Goal: Check status: Check status

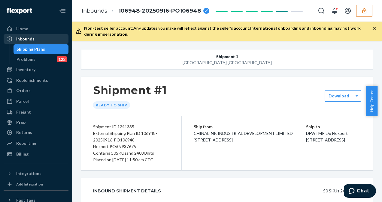
click at [34, 35] on div "Inbounds" at bounding box center [36, 39] width 64 height 8
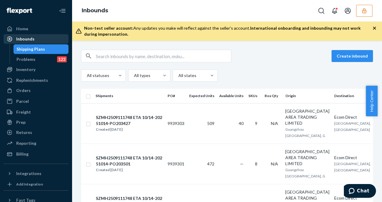
click at [31, 38] on div "Inbounds" at bounding box center [25, 39] width 18 height 6
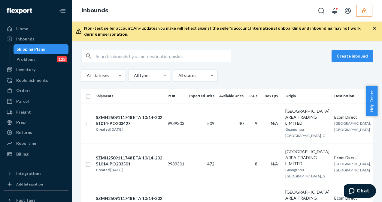
click at [99, 55] on input "text" at bounding box center [163, 56] width 135 height 12
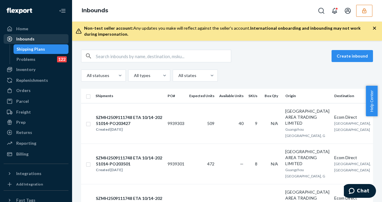
click at [31, 38] on div "Inbounds" at bounding box center [25, 39] width 18 height 6
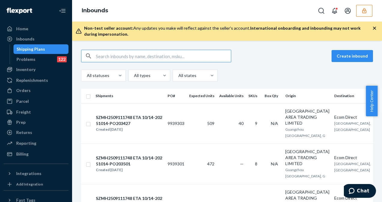
click at [118, 61] on input "text" at bounding box center [163, 56] width 135 height 12
click at [109, 55] on input "text" at bounding box center [163, 56] width 135 height 12
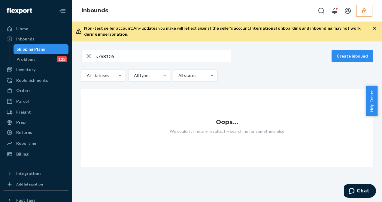
click at [97, 55] on input "s768106" at bounding box center [163, 56] width 135 height 12
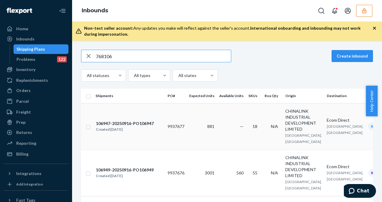
type input "768106"
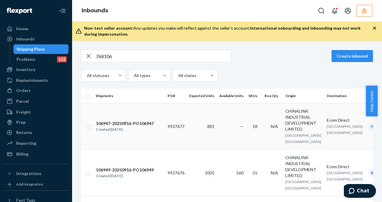
click at [184, 129] on td "9937677" at bounding box center [176, 126] width 22 height 46
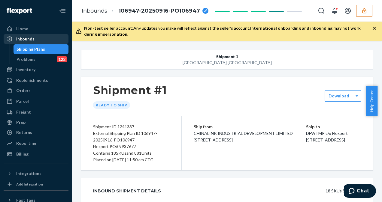
click at [41, 39] on div "Inbounds" at bounding box center [36, 39] width 64 height 8
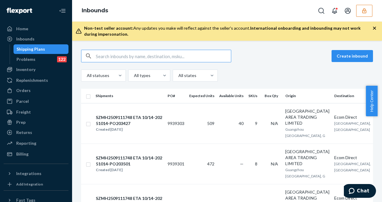
click at [106, 53] on input "text" at bounding box center [163, 56] width 135 height 12
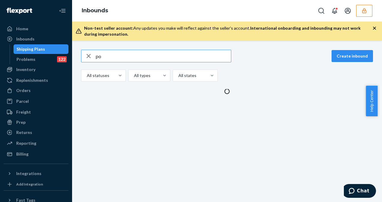
type input "p"
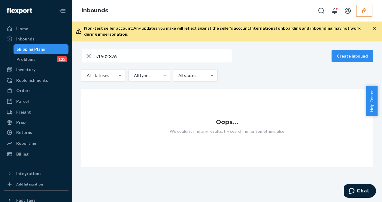
click at [98, 56] on input "s1902376" at bounding box center [163, 56] width 135 height 12
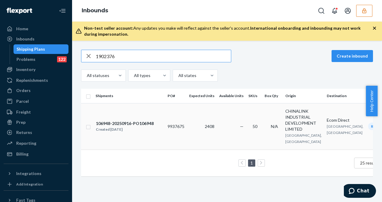
type input "1902376"
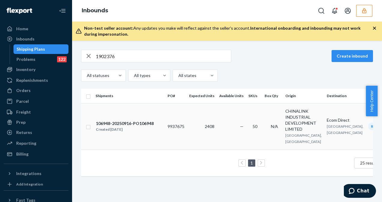
click at [154, 132] on div "106948-20250916-PO106948 Created [DATE]" at bounding box center [128, 126] width 67 height 13
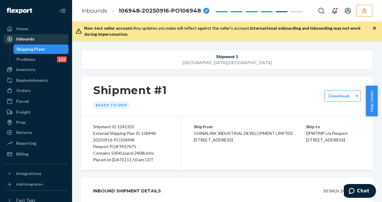
click at [35, 40] on div "Inbounds" at bounding box center [36, 39] width 64 height 8
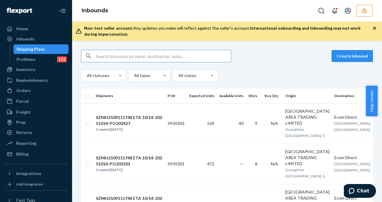
click at [123, 54] on input "text" at bounding box center [163, 56] width 135 height 12
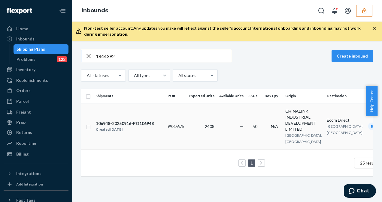
type input "1844392"
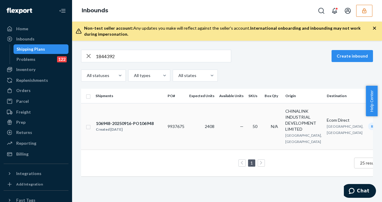
click at [179, 135] on td "9937675" at bounding box center [176, 126] width 22 height 46
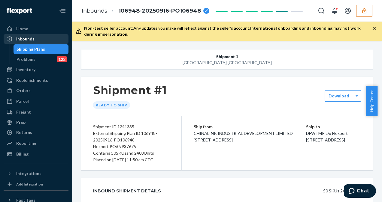
click at [16, 37] on div at bounding box center [12, 39] width 10 height 6
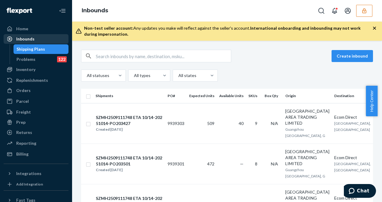
click at [16, 37] on div at bounding box center [12, 39] width 10 height 6
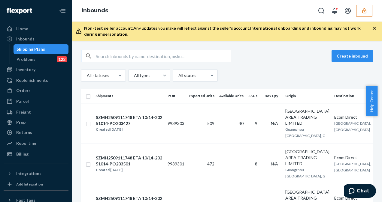
click at [130, 57] on input "text" at bounding box center [163, 56] width 135 height 12
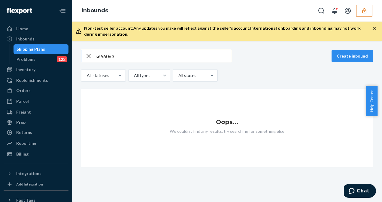
type input "s696063"
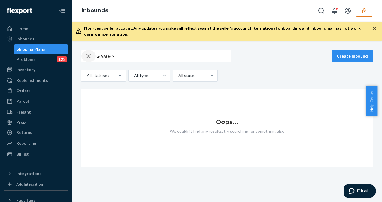
click at [94, 56] on div "button" at bounding box center [88, 56] width 14 height 12
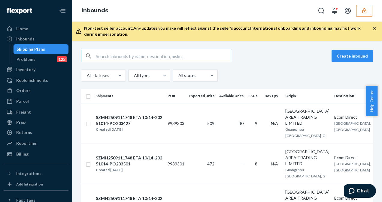
click at [99, 58] on input "text" at bounding box center [163, 56] width 135 height 12
click at [101, 57] on input "text" at bounding box center [163, 56] width 135 height 12
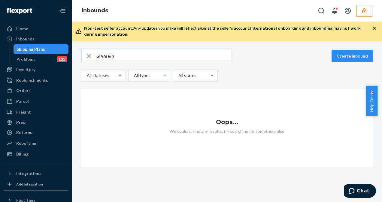
click at [97, 55] on input "s696063" at bounding box center [163, 56] width 135 height 12
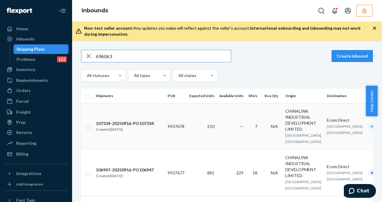
type input "696063"
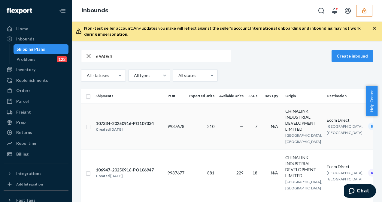
click at [196, 136] on td "210" at bounding box center [202, 126] width 30 height 46
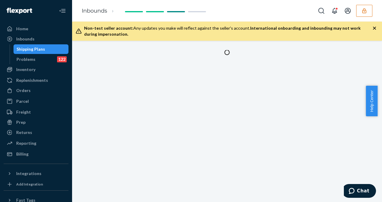
click at [196, 136] on div at bounding box center [227, 121] width 310 height 161
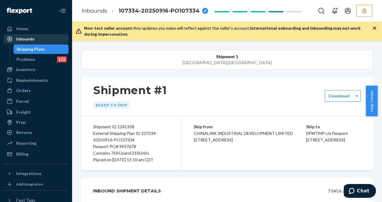
click at [22, 41] on div "Inbounds" at bounding box center [25, 39] width 18 height 6
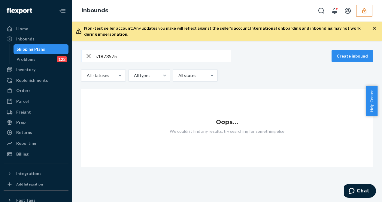
click at [97, 58] on input "s1873575" at bounding box center [163, 56] width 135 height 12
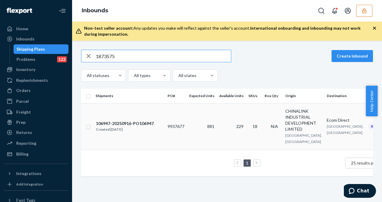
type input "1873575"
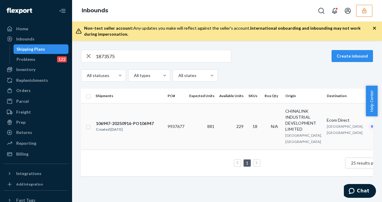
click at [165, 130] on td "106947-20250916-PO106947 Created [DATE]" at bounding box center [129, 126] width 72 height 46
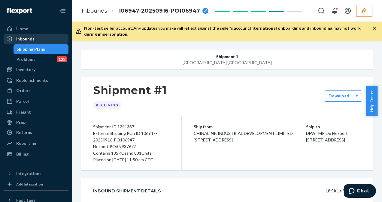
click at [38, 39] on div "Inbounds" at bounding box center [36, 39] width 64 height 8
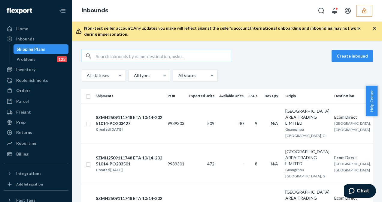
click at [108, 55] on input "text" at bounding box center [163, 56] width 135 height 12
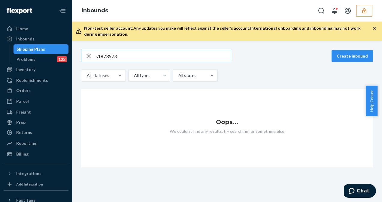
click at [98, 56] on input "s1873573" at bounding box center [163, 56] width 135 height 12
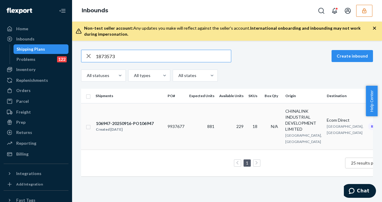
type input "1873573"
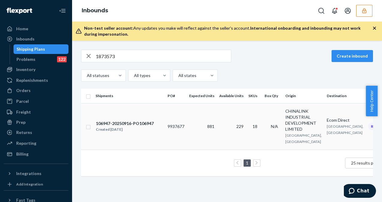
click at [247, 136] on td "18" at bounding box center [254, 126] width 16 height 46
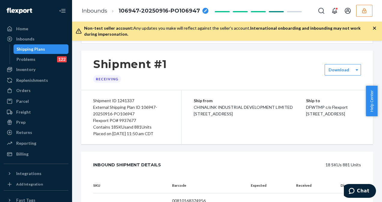
scroll to position [16, 0]
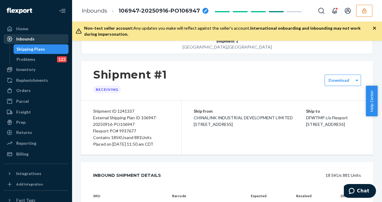
click at [25, 41] on div "Inbounds" at bounding box center [25, 39] width 18 height 6
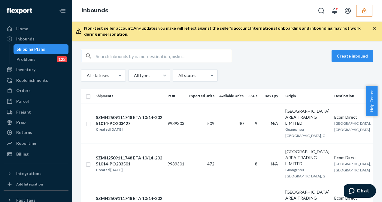
click at [109, 58] on input "text" at bounding box center [163, 56] width 135 height 12
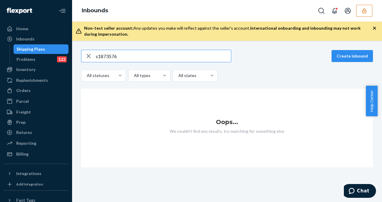
click at [99, 56] on input "s1873576" at bounding box center [163, 56] width 135 height 12
click at [97, 56] on input "s1873576" at bounding box center [163, 56] width 135 height 12
click at [98, 57] on input "s1873576" at bounding box center [163, 56] width 135 height 12
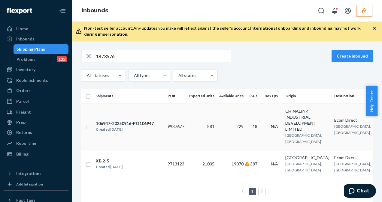
type input "1873576"
click at [255, 129] on span "18" at bounding box center [254, 126] width 5 height 5
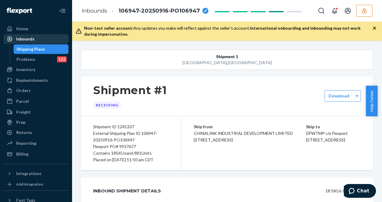
click at [38, 38] on div "Inbounds" at bounding box center [36, 39] width 64 height 8
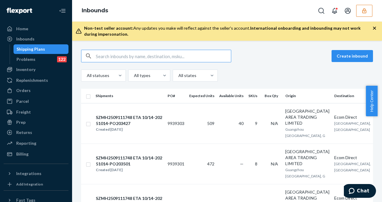
click at [97, 56] on input "text" at bounding box center [163, 56] width 135 height 12
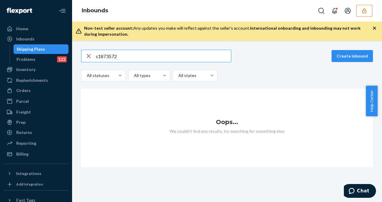
click at [97, 56] on input "s1873572" at bounding box center [163, 56] width 135 height 12
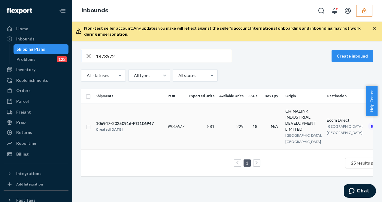
type input "1873572"
click at [203, 120] on td "881" at bounding box center [202, 126] width 30 height 46
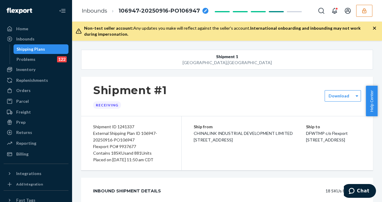
click at [0, 64] on html "Home Inbounds Shipping Plans Problems 122 Inventory Products Replenishments Ord…" at bounding box center [191, 101] width 382 height 202
drag, startPoint x: -1, startPoint y: 64, endPoint x: 60, endPoint y: 40, distance: 65.2
click at [60, 40] on div "Inbounds" at bounding box center [36, 39] width 64 height 8
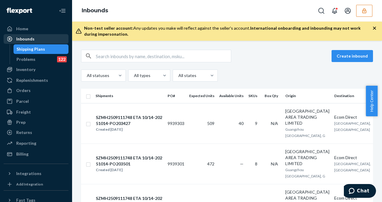
click at [60, 40] on div "Inbounds" at bounding box center [36, 39] width 64 height 8
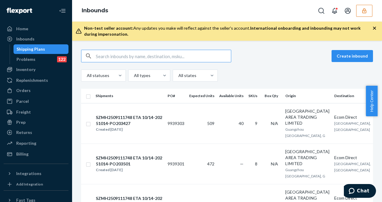
click at [125, 58] on input "text" at bounding box center [163, 56] width 135 height 12
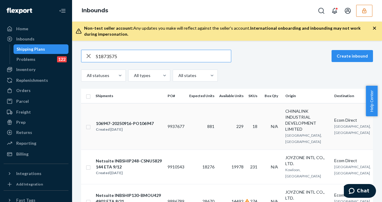
type input "S1873575"
click at [186, 128] on td "9937677" at bounding box center [176, 126] width 22 height 46
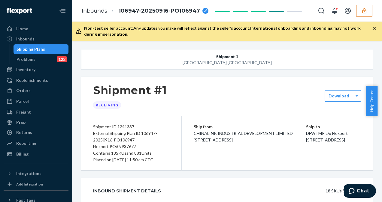
scroll to position [12, 0]
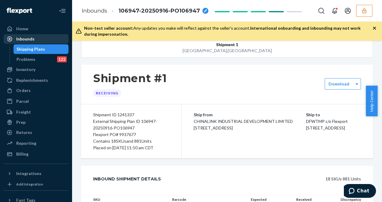
click at [40, 42] on div "Inbounds" at bounding box center [36, 39] width 64 height 8
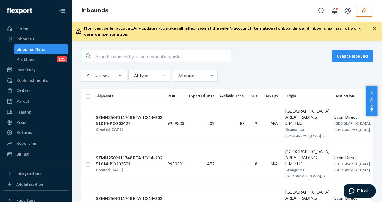
click at [111, 57] on input "text" at bounding box center [163, 56] width 135 height 12
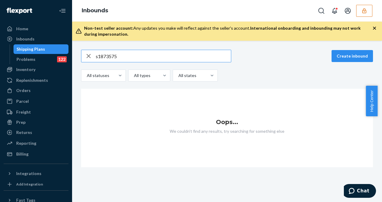
click at [111, 57] on input "s1873575" at bounding box center [163, 56] width 135 height 12
click at [98, 56] on input "s1873575" at bounding box center [163, 56] width 135 height 12
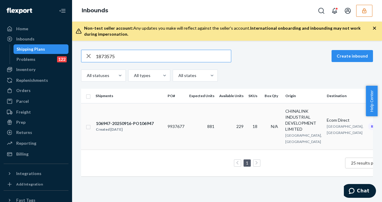
type input "1873575"
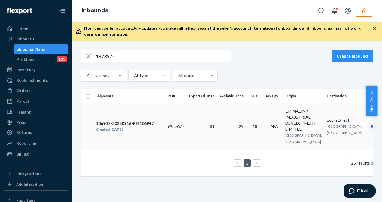
click at [128, 131] on div "Created [DATE]" at bounding box center [125, 130] width 58 height 6
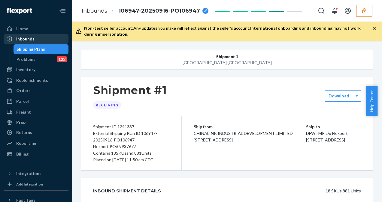
click at [44, 41] on div "Inbounds" at bounding box center [36, 39] width 64 height 8
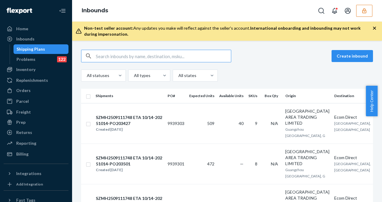
click at [103, 53] on input "text" at bounding box center [163, 56] width 135 height 12
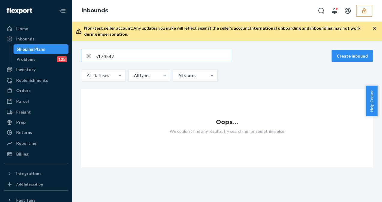
click at [99, 55] on input "s173547" at bounding box center [163, 56] width 135 height 12
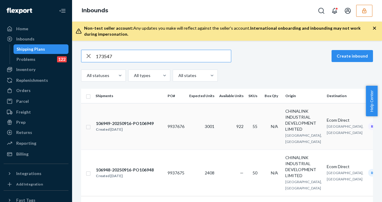
type input "173547"
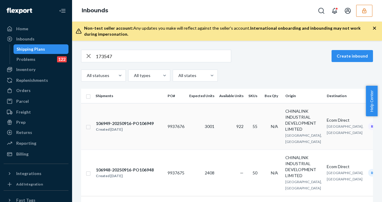
click at [146, 133] on div "Created [DATE]" at bounding box center [125, 130] width 58 height 6
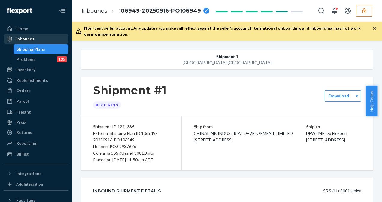
click at [36, 38] on div "Inbounds" at bounding box center [36, 39] width 64 height 8
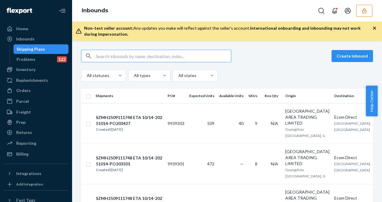
click at [103, 55] on input "text" at bounding box center [163, 56] width 135 height 12
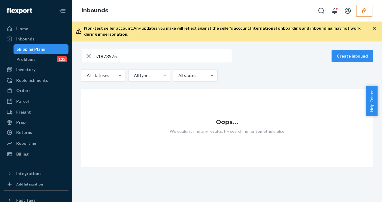
click at [98, 55] on input "s1873575" at bounding box center [163, 56] width 135 height 12
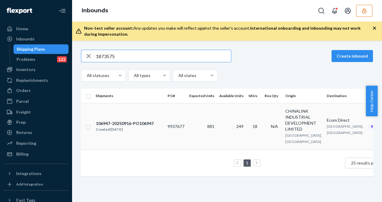
type input "1873575"
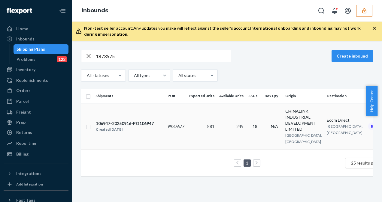
click at [253, 125] on td "18" at bounding box center [254, 126] width 16 height 46
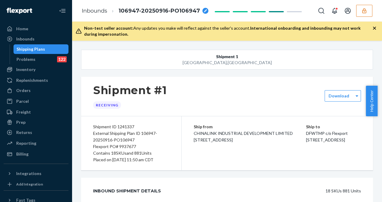
scroll to position [12, 0]
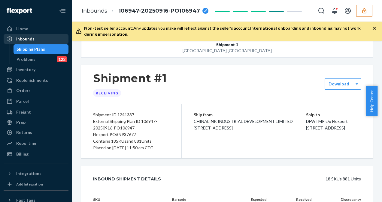
click at [47, 38] on div "Inbounds" at bounding box center [36, 39] width 64 height 8
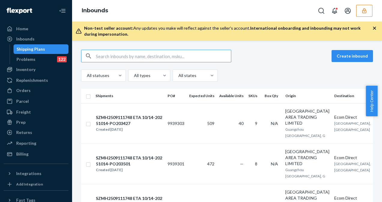
click at [104, 54] on input "text" at bounding box center [163, 56] width 135 height 12
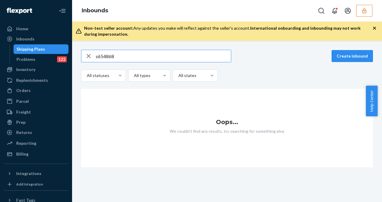
click at [97, 54] on input "s654868" at bounding box center [163, 56] width 135 height 12
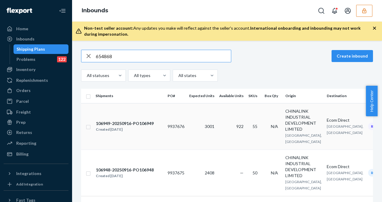
type input "654868"
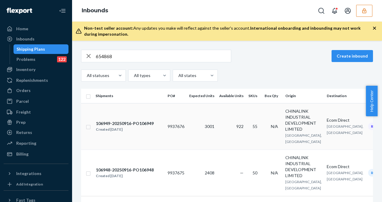
click at [179, 132] on td "9937676" at bounding box center [176, 126] width 22 height 46
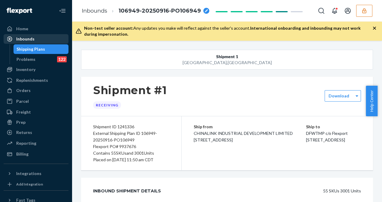
click at [28, 40] on div "Inbounds" at bounding box center [25, 39] width 18 height 6
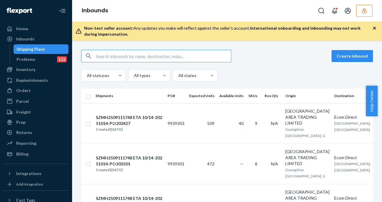
click at [103, 55] on input "text" at bounding box center [163, 56] width 135 height 12
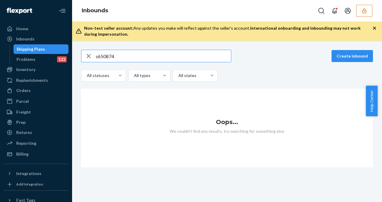
drag, startPoint x: 103, startPoint y: 55, endPoint x: 104, endPoint y: 68, distance: 13.8
click at [104, 68] on div "s650874 Create inbound All statuses All types All states" at bounding box center [227, 66] width 292 height 32
click at [97, 58] on input "s650874" at bounding box center [163, 56] width 135 height 12
click at [137, 59] on input "650874" at bounding box center [163, 56] width 135 height 12
type input "650874"
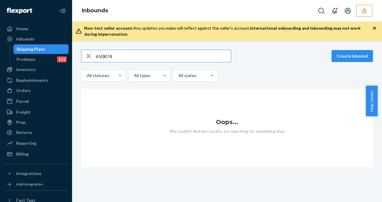
click at [98, 58] on input "650874" at bounding box center [163, 56] width 135 height 12
click at [97, 58] on input "650874" at bounding box center [163, 56] width 135 height 12
click at [114, 56] on input "650874" at bounding box center [163, 56] width 135 height 12
click at [119, 57] on input "650874" at bounding box center [163, 56] width 135 height 12
click at [121, 61] on input "650874" at bounding box center [163, 56] width 135 height 12
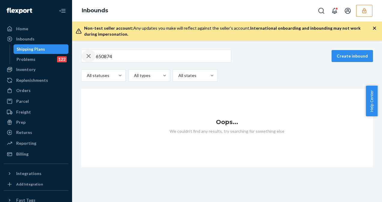
click at [95, 56] on div "button" at bounding box center [88, 56] width 14 height 12
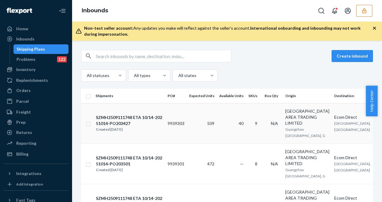
click at [223, 132] on td "40" at bounding box center [231, 123] width 29 height 40
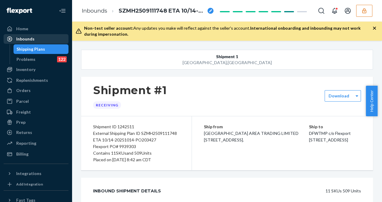
click at [35, 37] on div "Inbounds" at bounding box center [36, 39] width 64 height 8
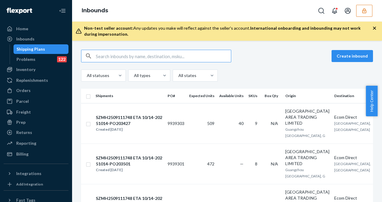
click at [99, 57] on input "text" at bounding box center [163, 56] width 135 height 12
click at [112, 58] on input "text" at bounding box center [163, 56] width 135 height 12
click at [121, 58] on input "text" at bounding box center [163, 56] width 135 height 12
click at [122, 59] on input "text" at bounding box center [163, 56] width 135 height 12
click at [114, 56] on input "text" at bounding box center [163, 56] width 135 height 12
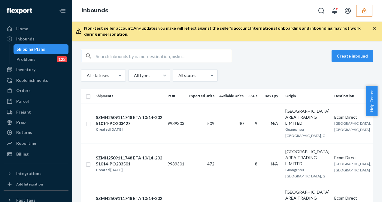
click at [114, 56] on input "text" at bounding box center [163, 56] width 135 height 12
click at [113, 56] on input "text" at bounding box center [163, 56] width 135 height 12
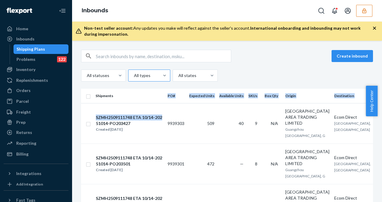
drag, startPoint x: 151, startPoint y: 97, endPoint x: 142, endPoint y: 79, distance: 20.7
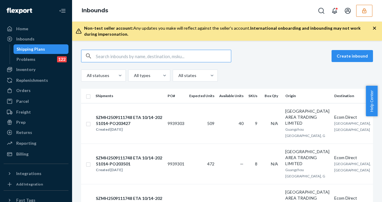
drag, startPoint x: 142, startPoint y: 79, endPoint x: 121, endPoint y: 58, distance: 29.7
click at [121, 58] on input "text" at bounding box center [163, 56] width 135 height 12
click at [106, 57] on input "text" at bounding box center [163, 56] width 135 height 12
click at [113, 57] on input "text" at bounding box center [163, 56] width 135 height 12
click at [115, 56] on input "text" at bounding box center [163, 56] width 135 height 12
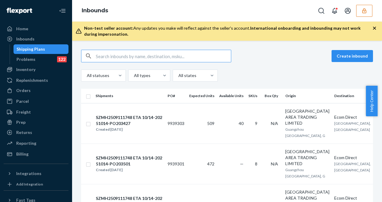
click at [101, 59] on input "text" at bounding box center [163, 56] width 135 height 12
click at [111, 58] on input "text" at bounding box center [163, 56] width 135 height 12
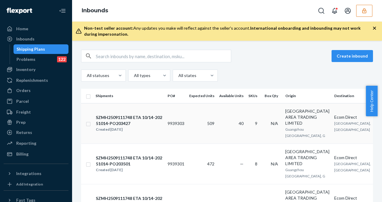
click at [199, 136] on td "509" at bounding box center [202, 123] width 30 height 40
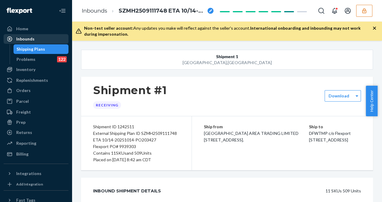
click at [51, 35] on div "Inbounds" at bounding box center [36, 39] width 64 height 8
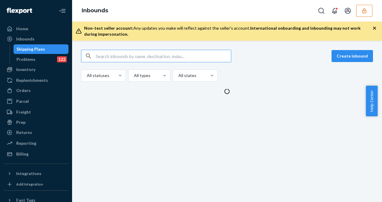
click at [104, 55] on input "text" at bounding box center [163, 56] width 135 height 12
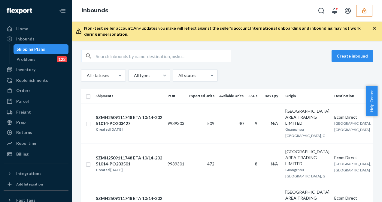
click at [104, 55] on input "text" at bounding box center [163, 56] width 135 height 12
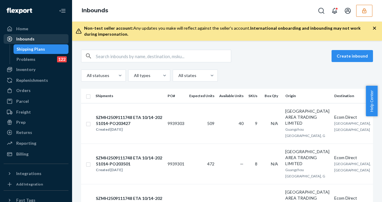
click at [34, 42] on div "Inbounds" at bounding box center [36, 39] width 64 height 8
click at [40, 42] on div "Inbounds" at bounding box center [36, 39] width 64 height 8
click at [40, 41] on div "Inbounds" at bounding box center [36, 39] width 64 height 8
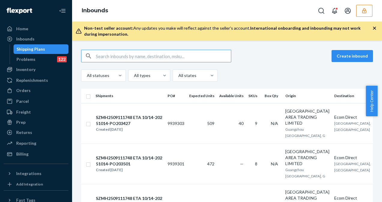
click at [124, 59] on input "text" at bounding box center [163, 56] width 135 height 12
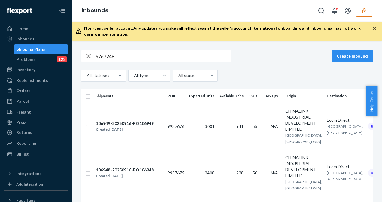
click at [99, 56] on input "S767248" at bounding box center [163, 56] width 135 height 12
click at [127, 53] on input "767248" at bounding box center [163, 56] width 135 height 12
type input "767248"
click at [217, 119] on td "941" at bounding box center [231, 126] width 29 height 46
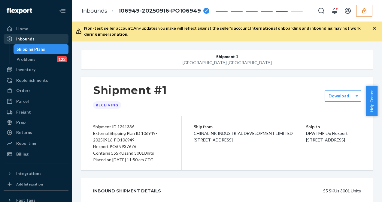
click at [20, 38] on div "Inbounds" at bounding box center [25, 39] width 18 height 6
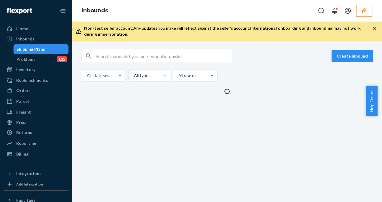
click at [105, 53] on input "text" at bounding box center [163, 56] width 135 height 12
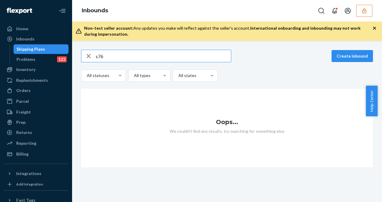
drag, startPoint x: 106, startPoint y: 54, endPoint x: 100, endPoint y: 56, distance: 5.9
click at [100, 56] on input "s76" at bounding box center [163, 56] width 135 height 12
click at [104, 56] on input "s76" at bounding box center [163, 56] width 135 height 12
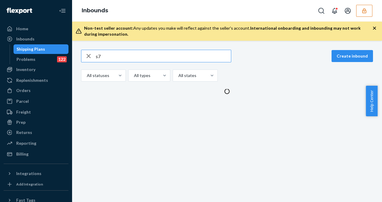
type input "s"
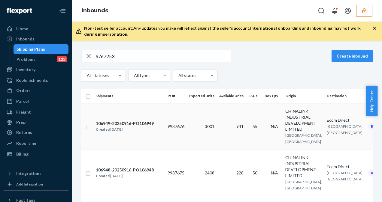
type input "S767253"
click at [234, 122] on td "941" at bounding box center [231, 126] width 29 height 46
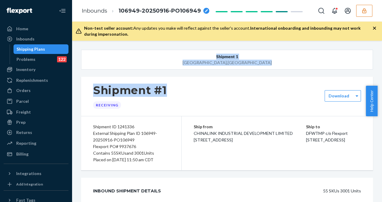
drag, startPoint x: 277, startPoint y: 100, endPoint x: 290, endPoint y: 74, distance: 29.3
click at [290, 74] on div "Shipment [GEOGRAPHIC_DATA] Shipment #1 Receiving Download Shipment ID 1241336 E…" at bounding box center [227, 121] width 310 height 161
drag, startPoint x: 290, startPoint y: 74, endPoint x: 285, endPoint y: 85, distance: 11.4
click at [285, 85] on div "Shipment #1 Receiving" at bounding box center [227, 96] width 292 height 39
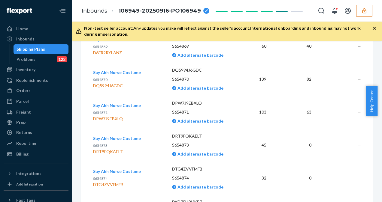
scroll to position [660, 0]
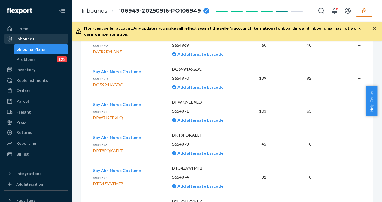
drag, startPoint x: 41, startPoint y: 42, endPoint x: 44, endPoint y: 43, distance: 3.4
click at [41, 42] on div "Inbounds" at bounding box center [36, 39] width 64 height 8
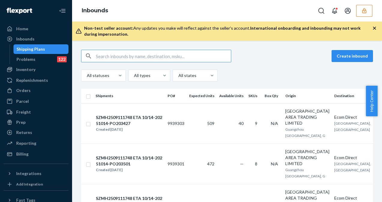
click at [114, 58] on input "text" at bounding box center [163, 56] width 135 height 12
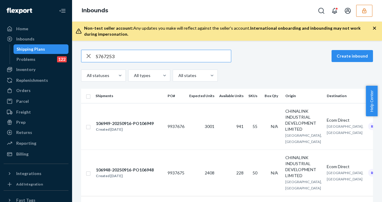
type input "S767253"
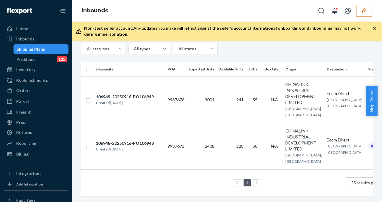
scroll to position [42, 0]
click at [229, 144] on td "228" at bounding box center [231, 146] width 29 height 46
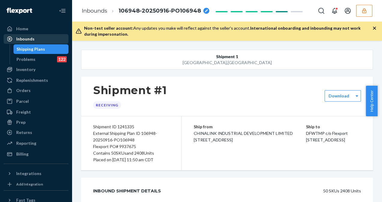
click at [55, 39] on div "Inbounds" at bounding box center [36, 39] width 64 height 8
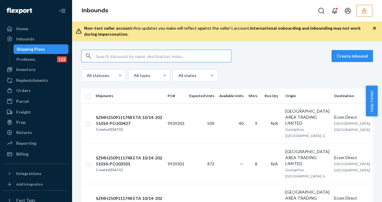
click at [120, 56] on input "text" at bounding box center [163, 56] width 135 height 12
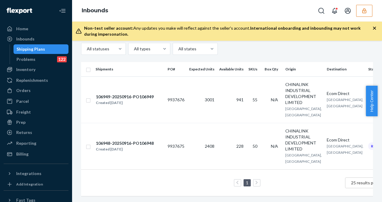
scroll to position [32, 0]
type input "S767245"
click at [255, 185] on icon at bounding box center [256, 183] width 3 height 4
click at [254, 107] on td "55" at bounding box center [254, 99] width 16 height 46
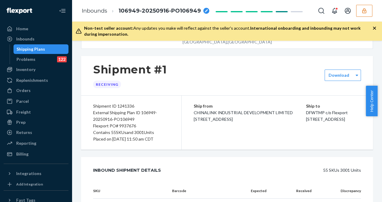
scroll to position [24, 0]
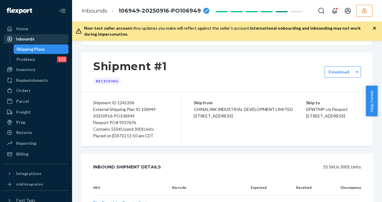
click at [50, 39] on div "Inbounds" at bounding box center [36, 39] width 64 height 8
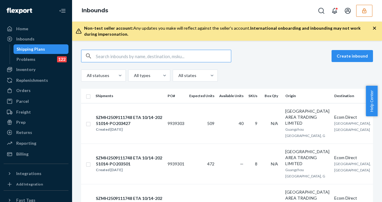
click at [178, 56] on input "text" at bounding box center [163, 56] width 135 height 12
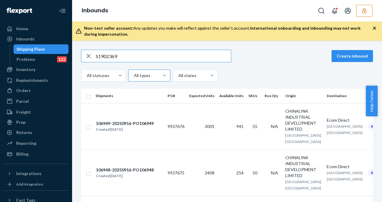
type input "S1902369"
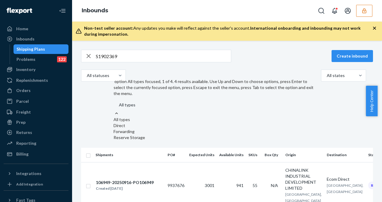
click at [154, 101] on div at bounding box center [220, 104] width 205 height 7
click at [119, 102] on input "option All types focused, 1 of 4. 4 results available. Use Up and Down to choos…" at bounding box center [118, 105] width 1 height 6
click at [115, 86] on div "S1902369 Create inbound All statuses option All types focused, 1 of 4. 4 result…" at bounding box center [227, 169] width 292 height 238
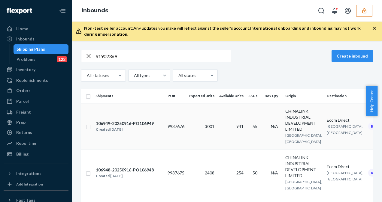
click at [223, 131] on td "941" at bounding box center [231, 126] width 29 height 46
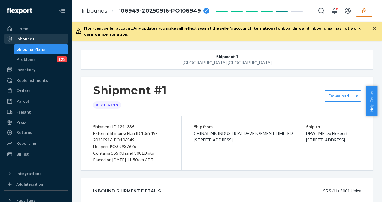
click at [27, 37] on div "Inbounds" at bounding box center [25, 39] width 18 height 6
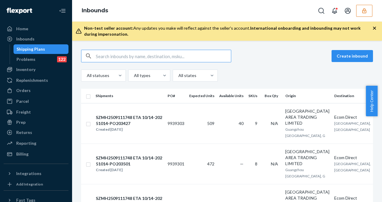
click at [142, 58] on input "text" at bounding box center [163, 56] width 135 height 12
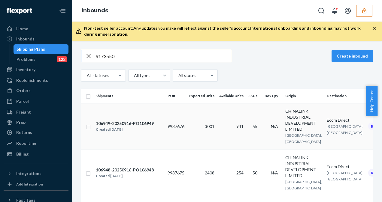
type input "S173550"
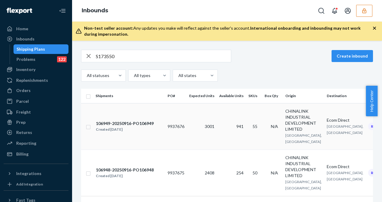
click at [234, 137] on td "941" at bounding box center [231, 126] width 29 height 46
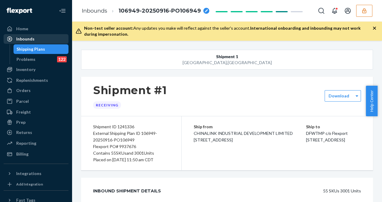
click at [46, 38] on div "Inbounds" at bounding box center [36, 39] width 64 height 8
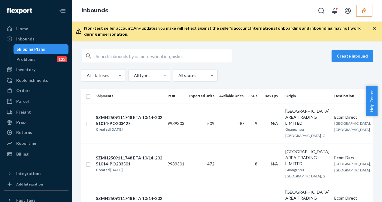
click at [103, 56] on input "text" at bounding box center [163, 56] width 135 height 12
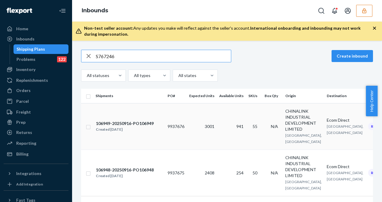
type input "S767246"
click at [223, 130] on td "941" at bounding box center [231, 126] width 29 height 46
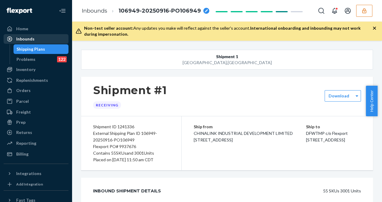
click at [32, 37] on div "Inbounds" at bounding box center [25, 39] width 18 height 6
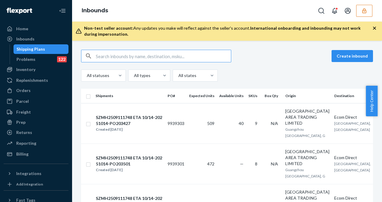
click at [107, 55] on input "text" at bounding box center [163, 56] width 135 height 12
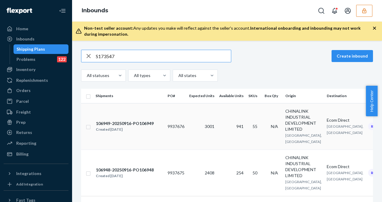
type input "S173547"
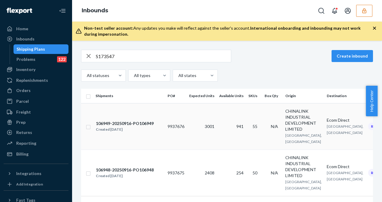
click at [259, 120] on td "55" at bounding box center [254, 126] width 16 height 46
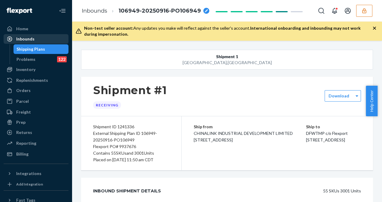
click at [25, 38] on div "Inbounds" at bounding box center [25, 39] width 18 height 6
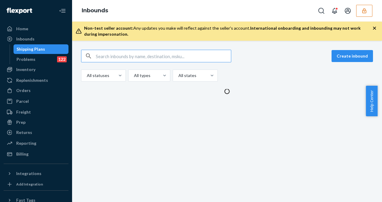
click at [133, 57] on input "text" at bounding box center [163, 56] width 135 height 12
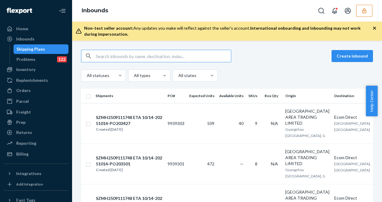
click at [133, 57] on input "text" at bounding box center [163, 56] width 135 height 12
click at [173, 60] on input "text" at bounding box center [163, 56] width 135 height 12
click at [41, 41] on div "Inbounds" at bounding box center [36, 39] width 64 height 8
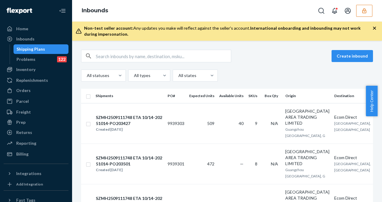
click at [114, 59] on input "text" at bounding box center [163, 56] width 135 height 12
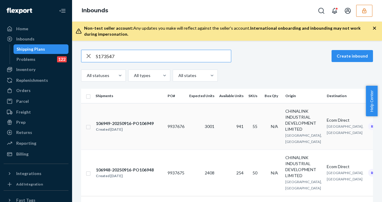
type input "S173547"
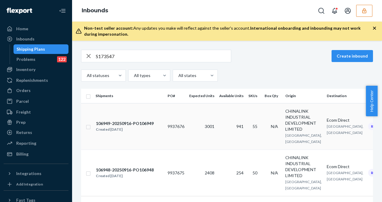
click at [265, 125] on td "N/A" at bounding box center [272, 126] width 21 height 46
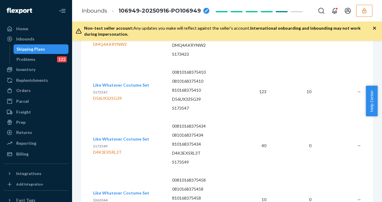
scroll to position [1212, 0]
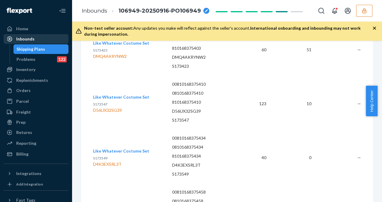
click at [28, 38] on div "Inbounds" at bounding box center [25, 39] width 18 height 6
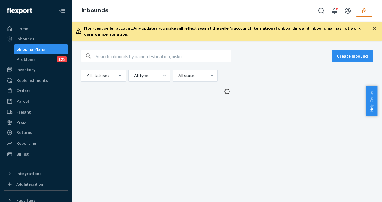
click at [123, 58] on input "text" at bounding box center [163, 56] width 135 height 12
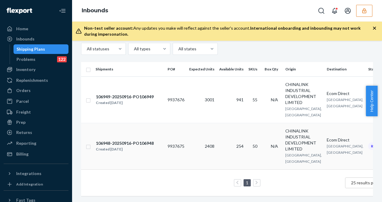
scroll to position [41, 0]
type input "S173547"
click at [212, 144] on td "2408" at bounding box center [202, 146] width 30 height 46
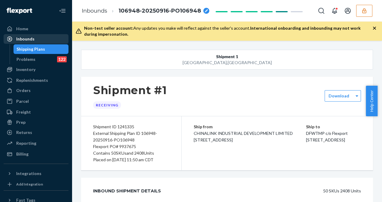
click at [46, 34] on link "Inbounds" at bounding box center [36, 39] width 65 height 10
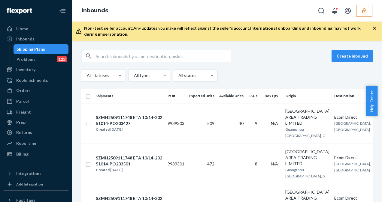
click at [106, 52] on input "text" at bounding box center [163, 56] width 135 height 12
type input "s"
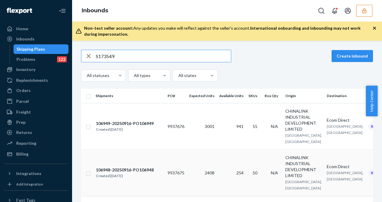
type input "S173549"
click at [192, 185] on td "2408" at bounding box center [202, 173] width 30 height 46
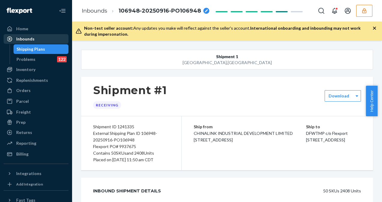
click at [56, 38] on div "Inbounds" at bounding box center [36, 39] width 64 height 8
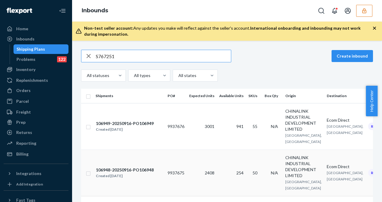
type input "S767251"
click at [167, 173] on td "9937675" at bounding box center [176, 173] width 22 height 46
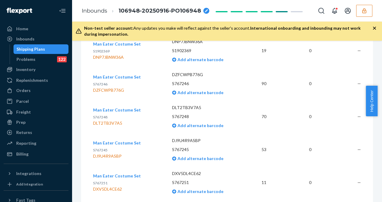
scroll to position [1428, 0]
